Goal: Task Accomplishment & Management: Complete application form

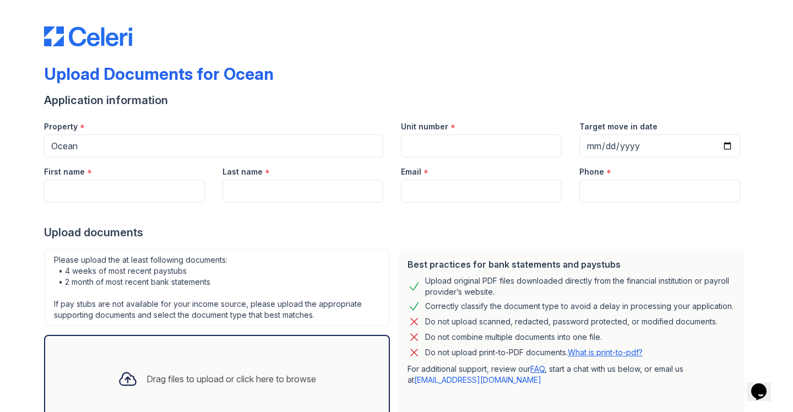
scroll to position [15, 0]
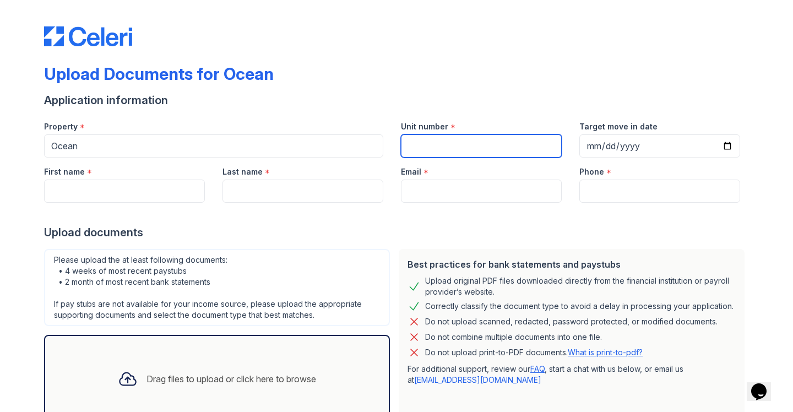
click at [412, 144] on input "Unit number" at bounding box center [481, 145] width 161 height 23
type input "2408"
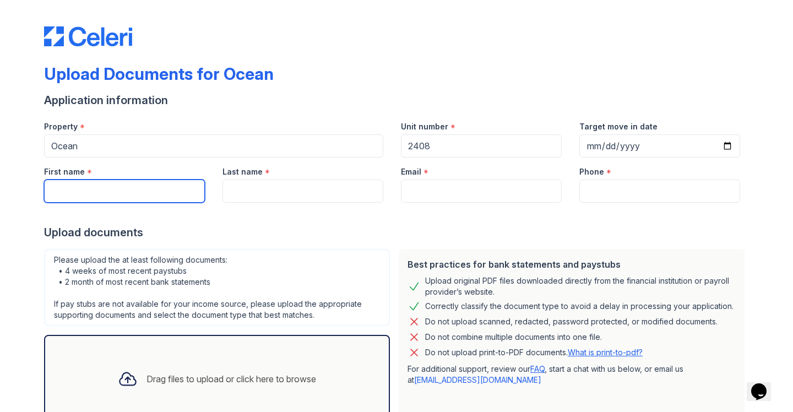
click at [192, 194] on input "First name" at bounding box center [124, 191] width 161 height 23
type input "Rayan"
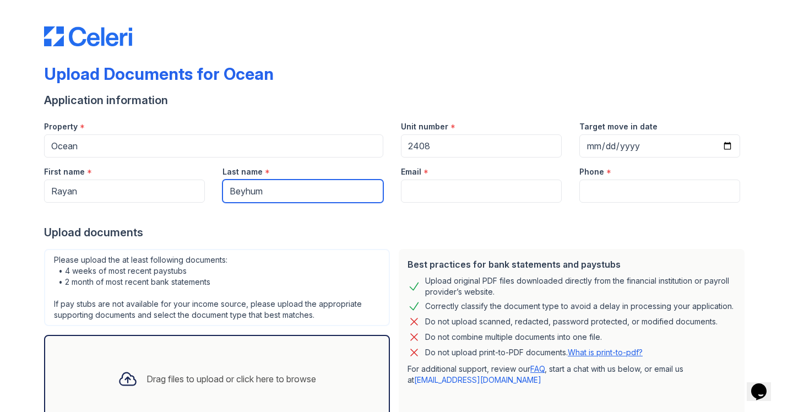
type input "Beyhum"
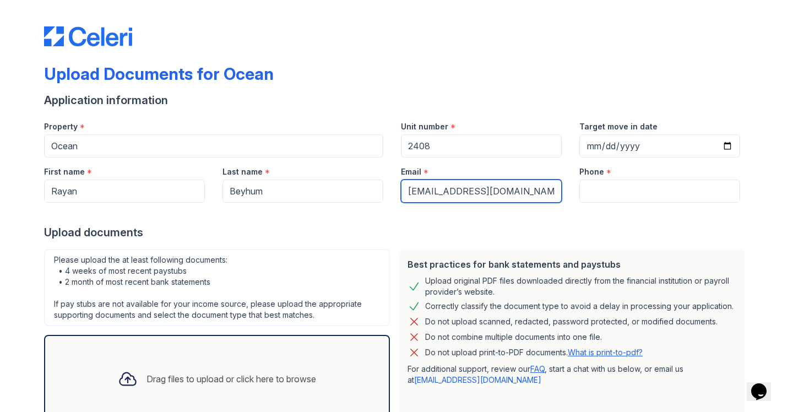
type input "[EMAIL_ADDRESS][DOMAIN_NAME]"
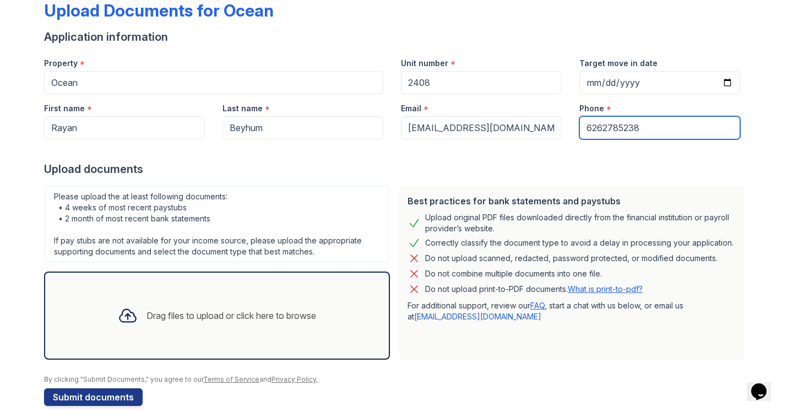
scroll to position [66, 0]
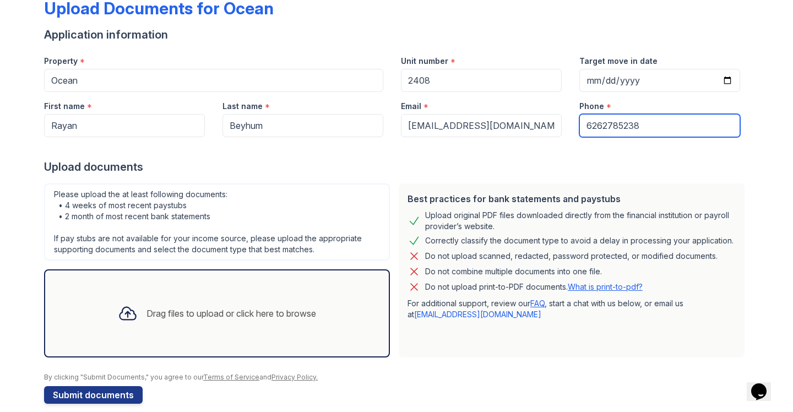
type input "6262785238"
click at [258, 315] on div "Drag files to upload or click here to browse" at bounding box center [232, 313] width 170 height 13
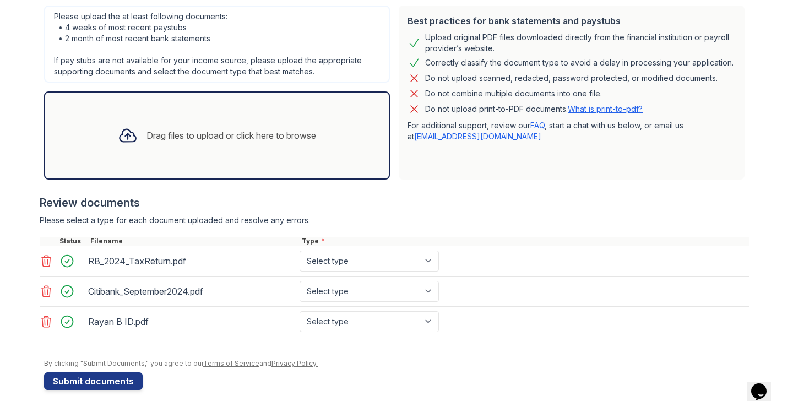
scroll to position [244, 0]
select select "tax_documents"
select select "bank_statement"
select select "other"
click at [122, 379] on button "Submit documents" at bounding box center [93, 381] width 99 height 18
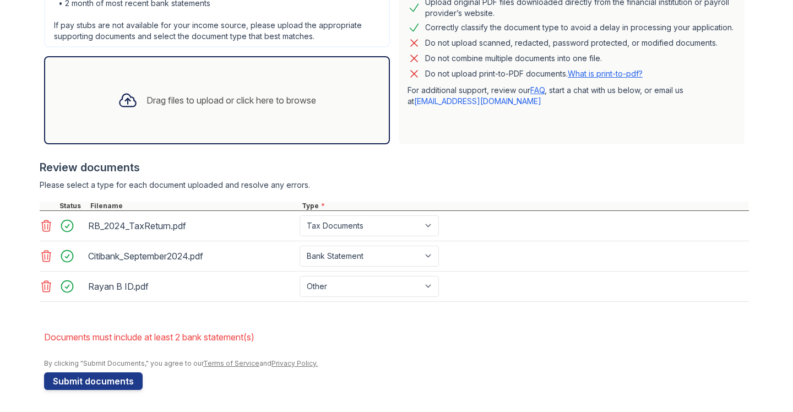
scroll to position [310, 0]
click at [47, 234] on div at bounding box center [63, 225] width 46 height 21
click at [47, 230] on icon at bounding box center [46, 225] width 13 height 13
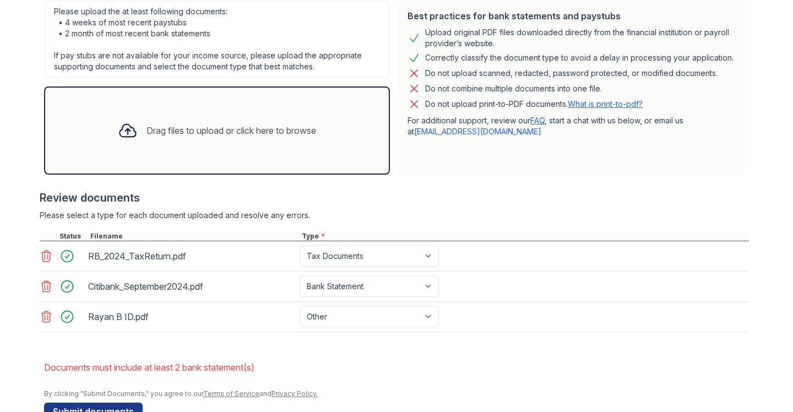
click at [47, 230] on div at bounding box center [395, 226] width 710 height 11
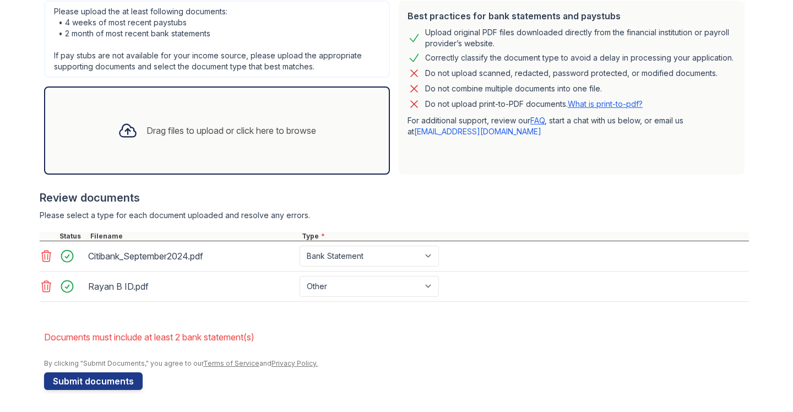
click at [44, 254] on icon at bounding box center [46, 256] width 13 height 13
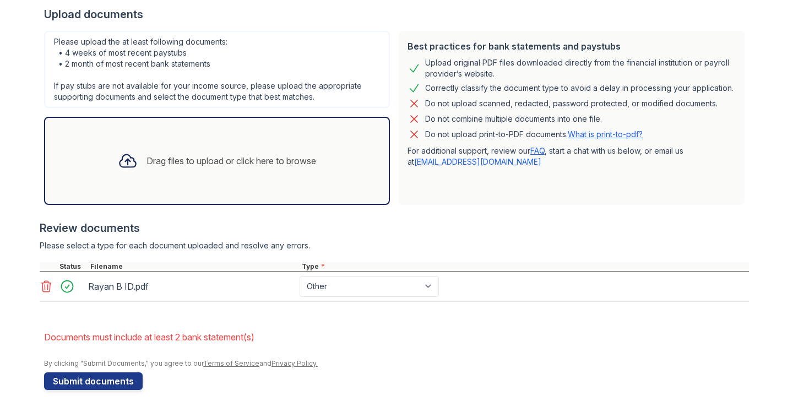
click at [44, 285] on icon at bounding box center [46, 286] width 13 height 13
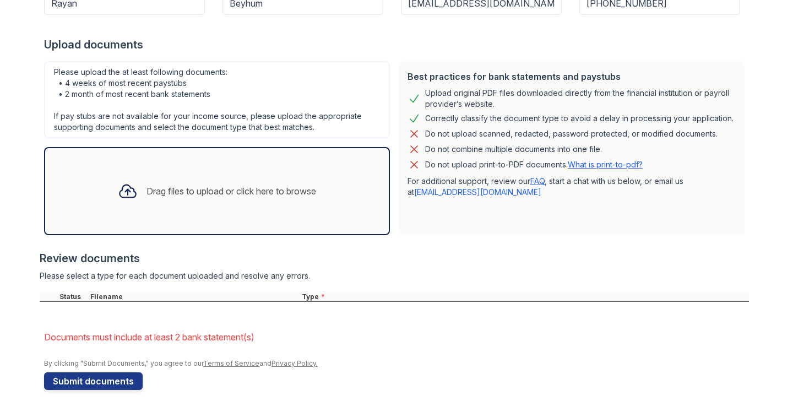
click at [170, 191] on div "Drag files to upload or click here to browse" at bounding box center [232, 191] width 170 height 13
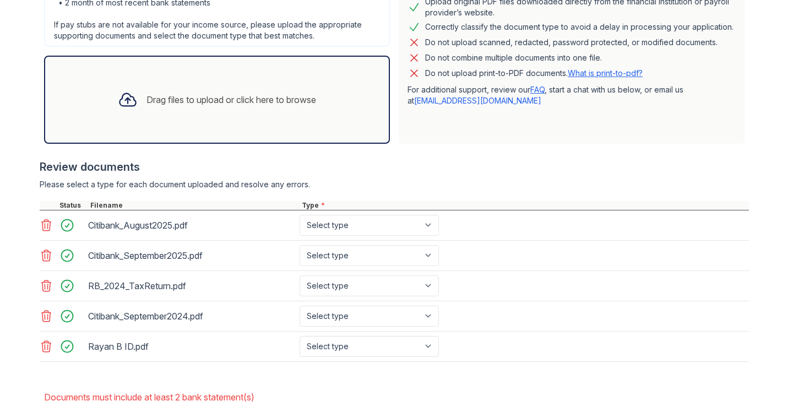
scroll to position [311, 0]
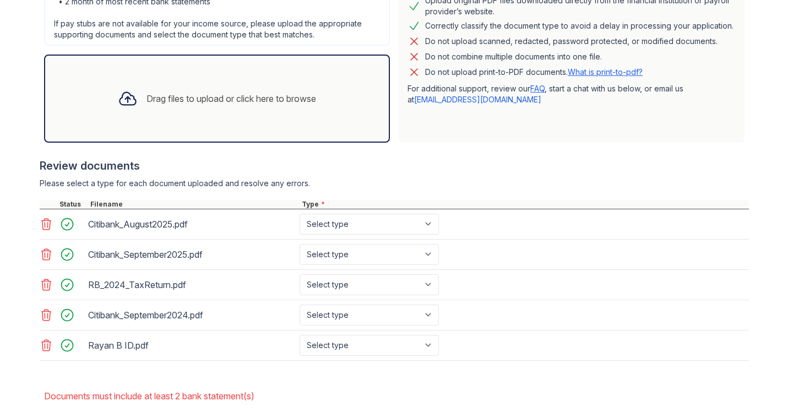
click at [44, 313] on icon at bounding box center [46, 315] width 13 height 13
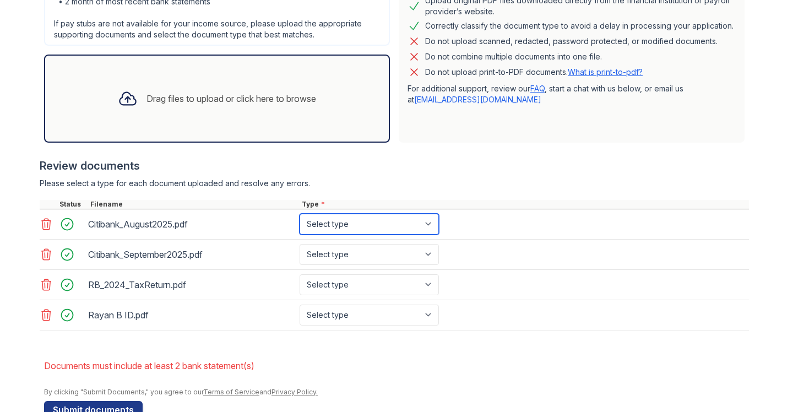
select select "bank_statement"
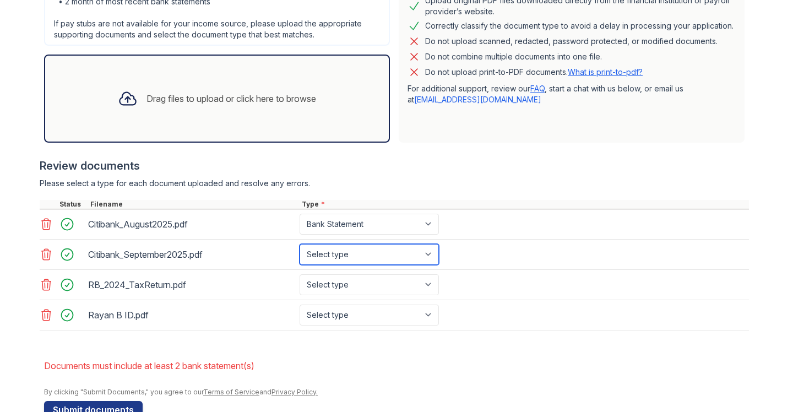
select select "bank_statement"
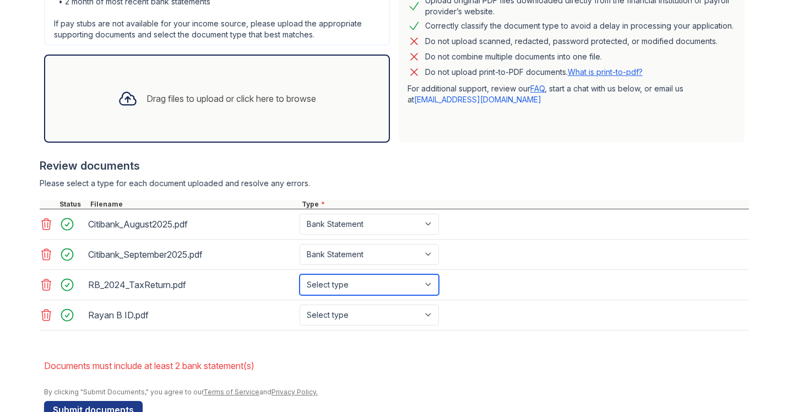
select select "tax_documents"
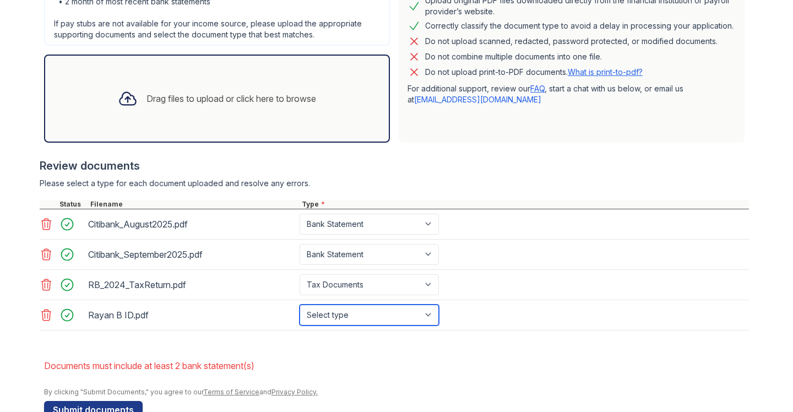
select select "other"
click at [271, 343] on form "Application information Property * Ocean Unit number * 2408 Target move in date…" at bounding box center [396, 115] width 705 height 607
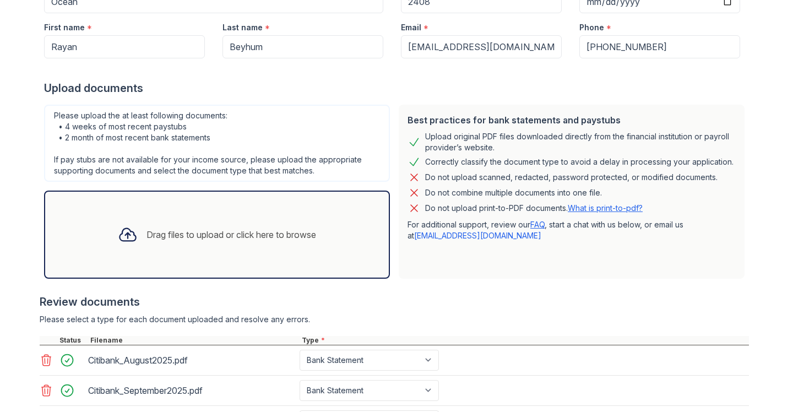
scroll to position [0, 0]
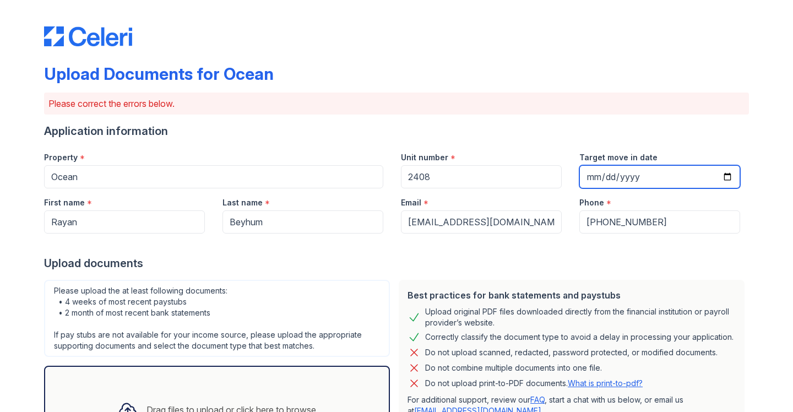
click at [612, 171] on input "Target move in date" at bounding box center [660, 176] width 161 height 23
type input "[DATE]"
click at [515, 259] on div "Upload documents" at bounding box center [396, 263] width 705 height 15
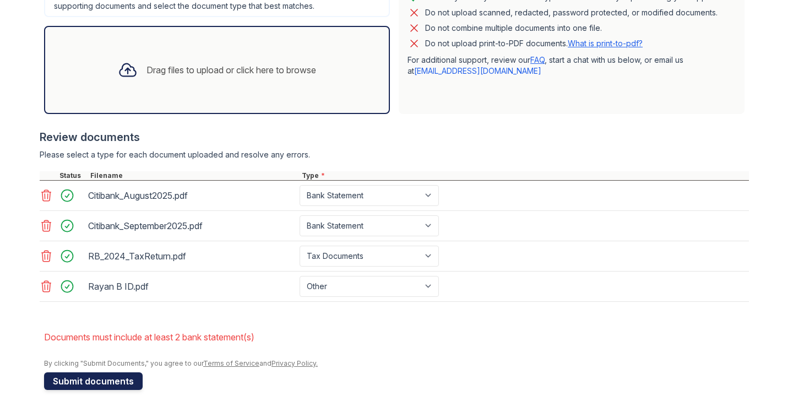
scroll to position [340, 0]
click at [86, 387] on button "Submit documents" at bounding box center [93, 381] width 99 height 18
